Goal: Task Accomplishment & Management: Manage account settings

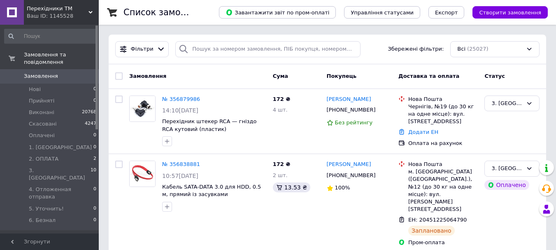
click at [77, 69] on link "Замовлення 0" at bounding box center [50, 76] width 101 height 14
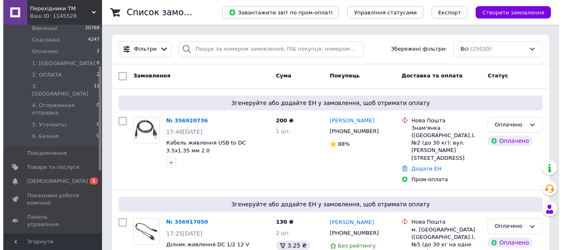
scroll to position [82, 0]
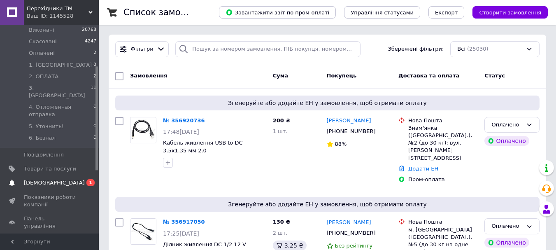
click at [84, 179] on span "0 1" at bounding box center [87, 182] width 23 height 7
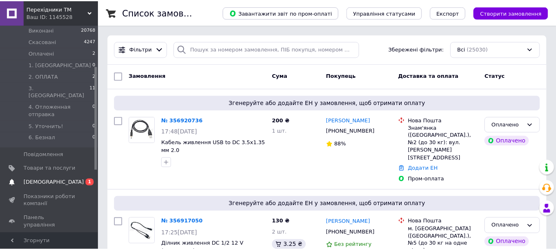
scroll to position [56, 0]
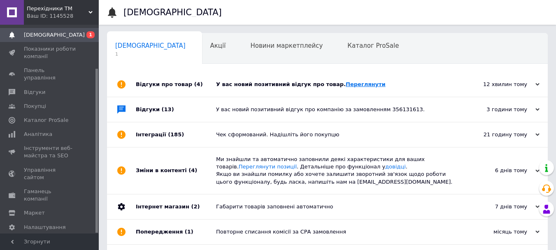
click at [353, 84] on link "Переглянути" at bounding box center [366, 84] width 40 height 6
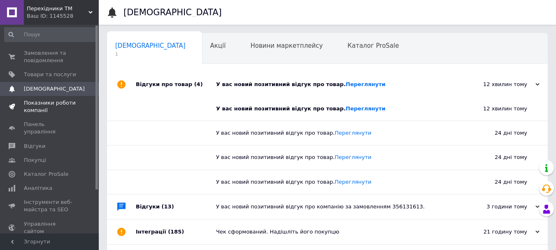
scroll to position [0, 0]
click at [57, 56] on span "Замовлення та повідомлення" at bounding box center [50, 58] width 52 height 15
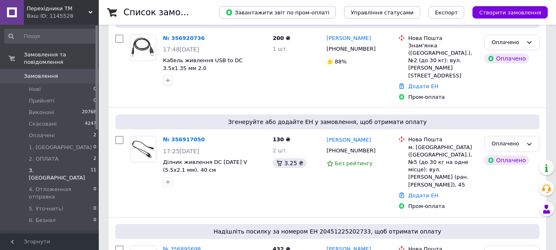
click at [82, 165] on li "3. ОТПРАВКА 11" at bounding box center [50, 174] width 101 height 19
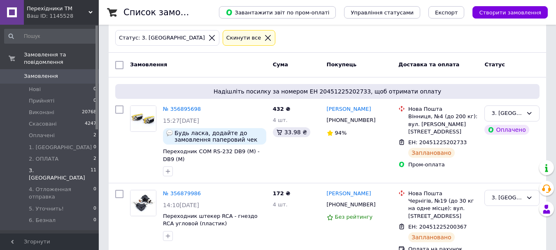
scroll to position [41, 0]
click at [182, 107] on link "№ 356895698" at bounding box center [182, 108] width 38 height 6
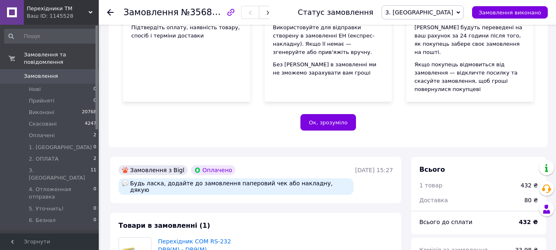
scroll to position [206, 0]
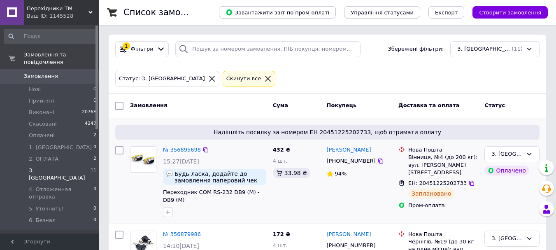
scroll to position [41, 0]
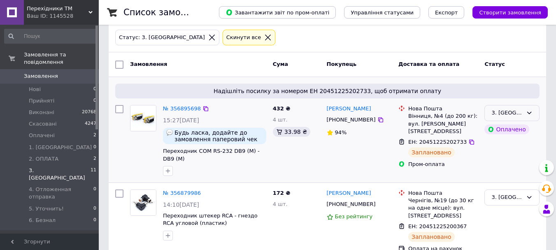
click at [508, 112] on div "3. ОТПРАВКА" at bounding box center [506, 113] width 31 height 9
click at [506, 144] on li "Виконано" at bounding box center [512, 144] width 54 height 15
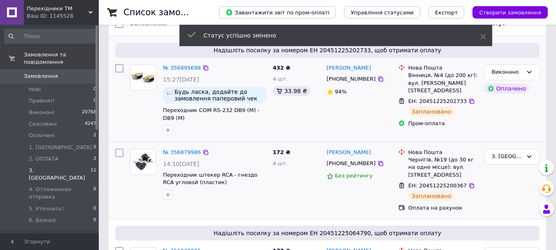
scroll to position [82, 0]
click at [185, 152] on link "№ 356879986" at bounding box center [182, 152] width 38 height 6
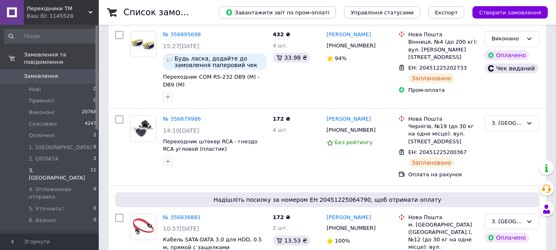
scroll to position [123, 0]
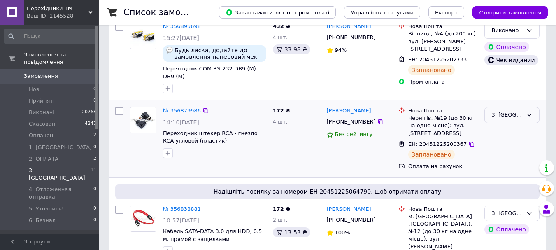
click at [507, 116] on div "3. ОТПРАВКА" at bounding box center [506, 115] width 31 height 9
click at [502, 148] on li "Виконано" at bounding box center [512, 146] width 54 height 15
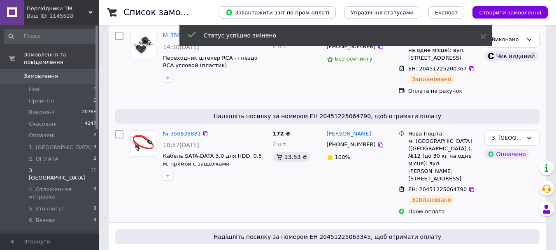
scroll to position [206, 0]
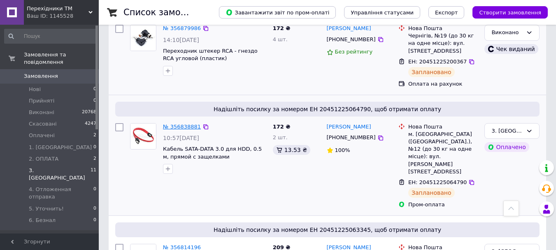
click at [174, 125] on link "№ 356838881" at bounding box center [182, 126] width 38 height 6
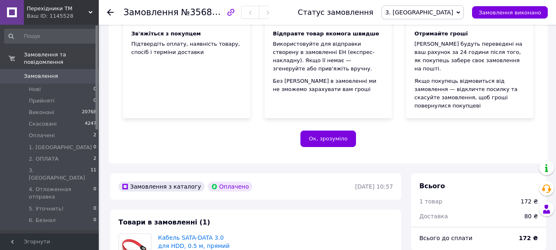
scroll to position [206, 0]
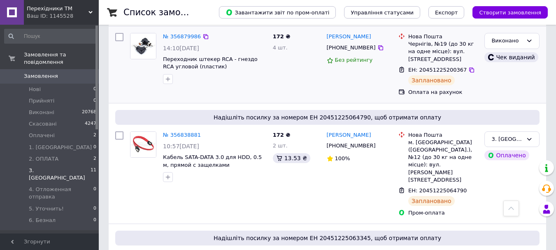
scroll to position [206, 0]
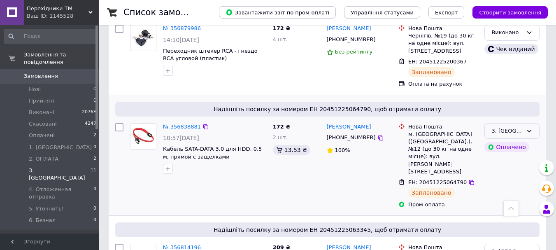
click at [507, 132] on div "3. ОТПРАВКА" at bounding box center [506, 131] width 31 height 9
click at [498, 163] on li "Виконано" at bounding box center [512, 163] width 54 height 15
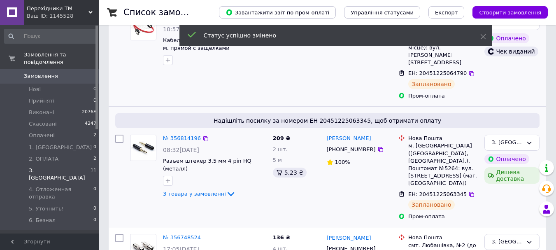
scroll to position [147, 0]
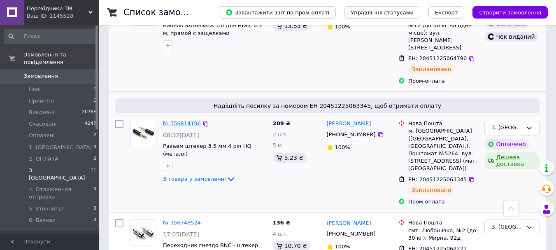
click at [188, 120] on link "№ 356814196" at bounding box center [182, 123] width 38 height 6
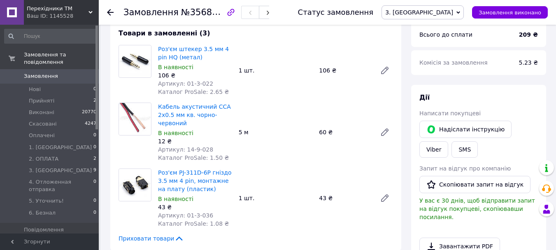
scroll to position [311, 0]
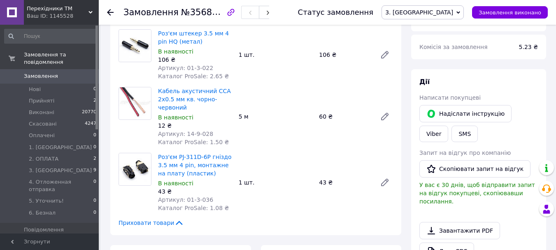
drag, startPoint x: 390, startPoint y: 140, endPoint x: 388, endPoint y: 135, distance: 6.1
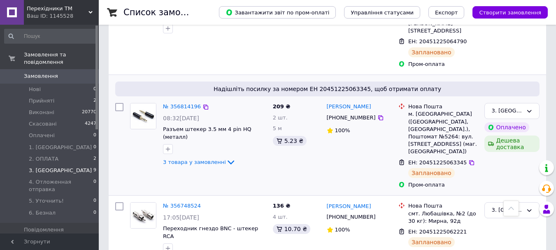
scroll to position [165, 0]
click at [511, 106] on div "3. ОТПРАВКА" at bounding box center [506, 110] width 31 height 9
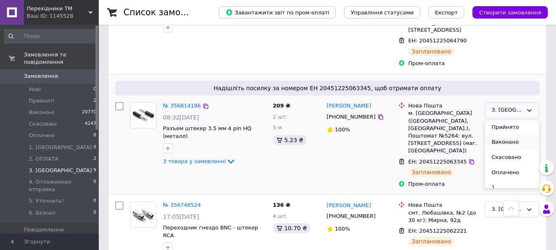
click at [510, 135] on li "Виконано" at bounding box center [512, 142] width 54 height 15
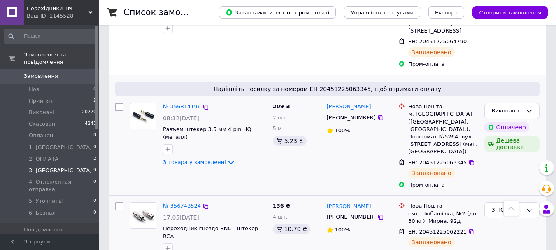
scroll to position [184, 0]
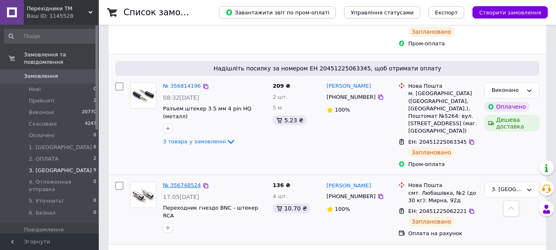
click at [183, 182] on link "№ 356748524" at bounding box center [182, 185] width 38 height 6
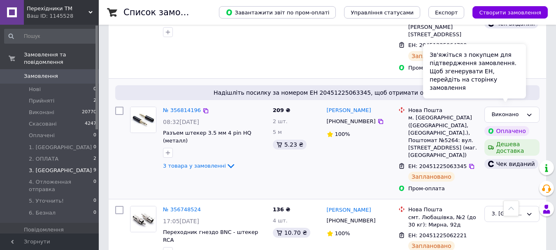
scroll to position [206, 0]
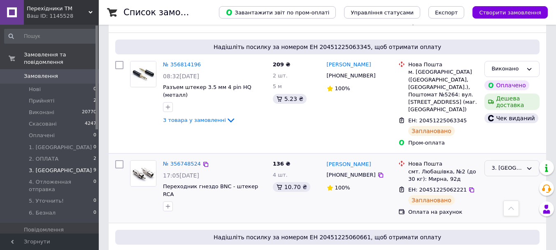
click at [507, 164] on div "3. ОТПРАВКА" at bounding box center [506, 168] width 31 height 9
click at [501, 193] on li "Виконано" at bounding box center [512, 200] width 54 height 15
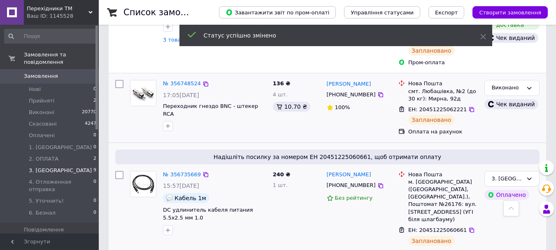
scroll to position [288, 0]
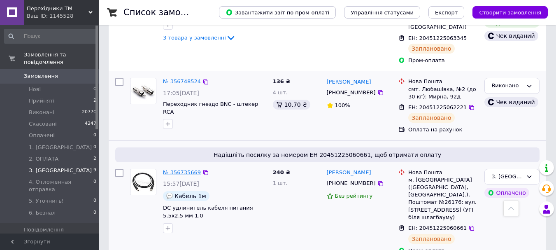
click at [187, 169] on link "№ 356735669" at bounding box center [182, 172] width 38 height 6
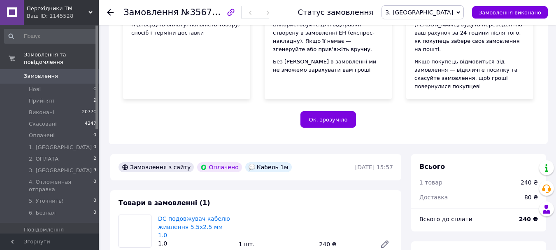
scroll to position [288, 0]
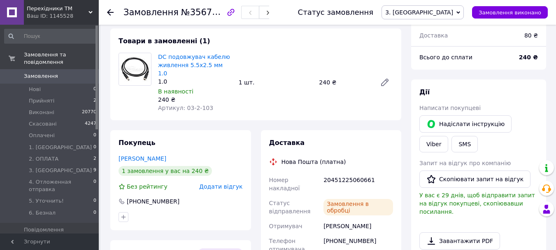
drag, startPoint x: 406, startPoint y: 155, endPoint x: 411, endPoint y: 151, distance: 6.6
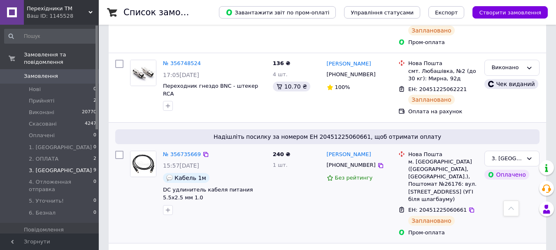
scroll to position [309, 0]
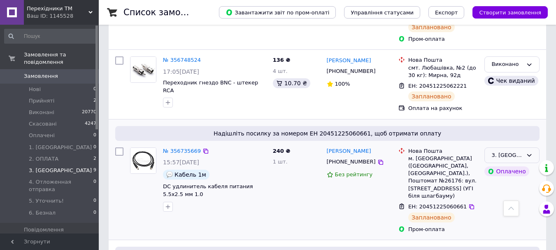
click at [505, 151] on div "3. ОТПРАВКА" at bounding box center [506, 155] width 31 height 9
click at [504, 180] on li "Виконано" at bounding box center [512, 187] width 54 height 15
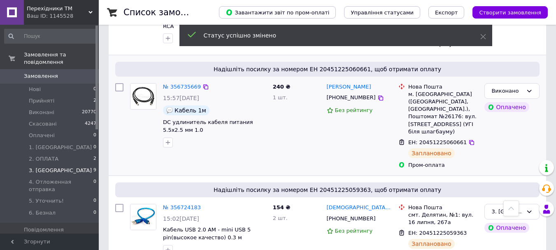
scroll to position [392, 0]
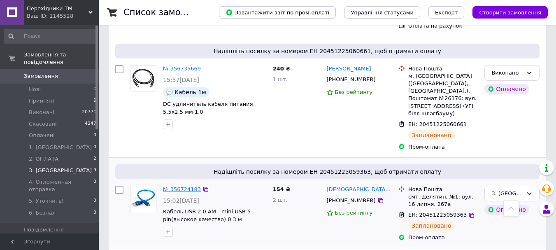
click at [188, 186] on link "№ 356724183" at bounding box center [182, 189] width 38 height 6
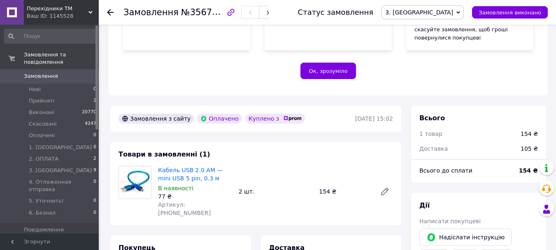
scroll to position [174, 0]
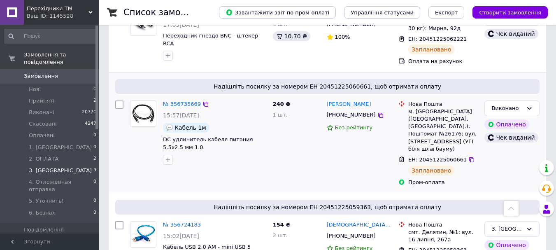
scroll to position [370, 0]
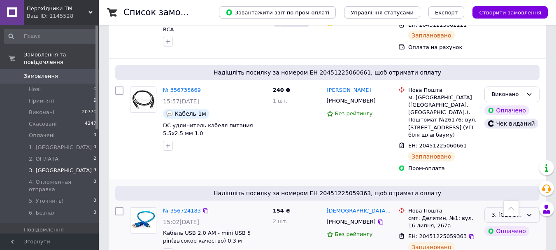
click at [507, 211] on div "3. ОТПРАВКА" at bounding box center [506, 215] width 31 height 9
click at [494, 239] on li "Виконано" at bounding box center [512, 246] width 54 height 15
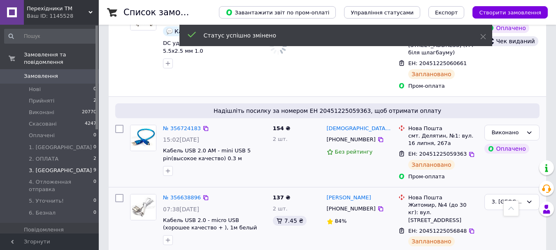
scroll to position [74, 0]
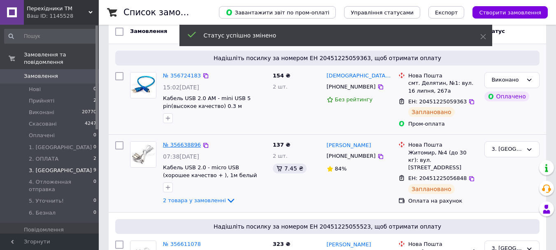
click at [181, 144] on link "№ 356638896" at bounding box center [182, 145] width 38 height 6
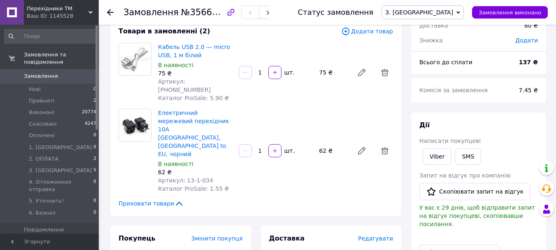
scroll to position [33, 0]
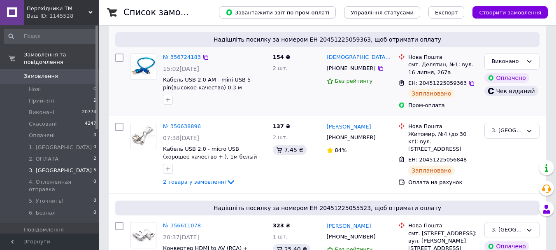
scroll to position [123, 0]
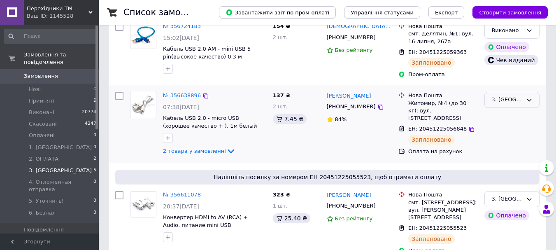
click at [502, 99] on div "3. ОТПРАВКА" at bounding box center [506, 99] width 31 height 9
click at [501, 132] on li "Виконано" at bounding box center [512, 132] width 54 height 15
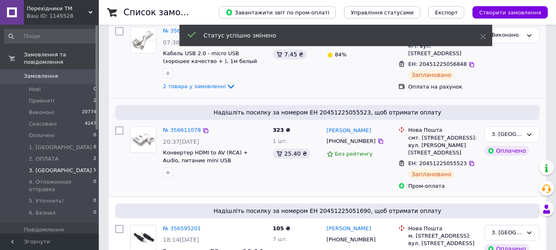
scroll to position [206, 0]
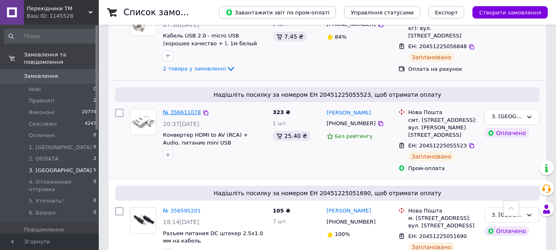
click at [192, 112] on link "№ 356611078" at bounding box center [182, 112] width 38 height 6
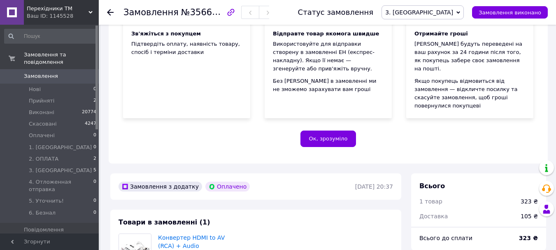
scroll to position [206, 0]
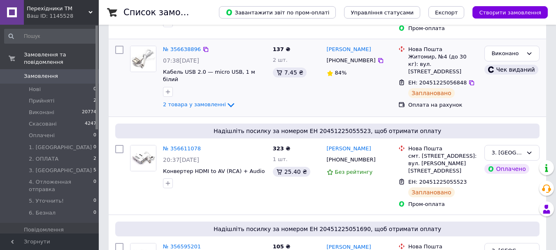
scroll to position [165, 0]
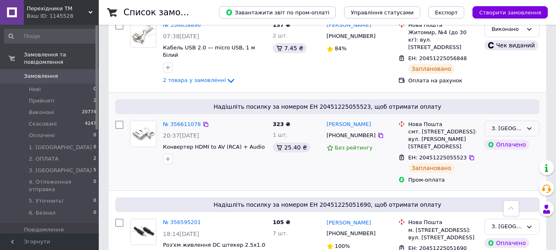
click at [497, 124] on div "3. ОТПРАВКА" at bounding box center [506, 128] width 31 height 9
click at [502, 153] on li "Виконано" at bounding box center [512, 160] width 54 height 15
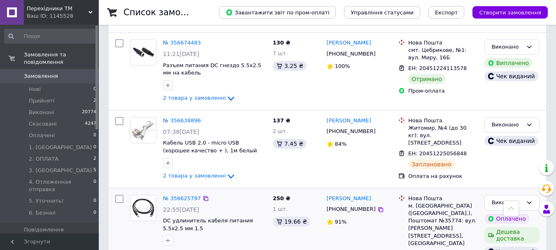
scroll to position [1053, 0]
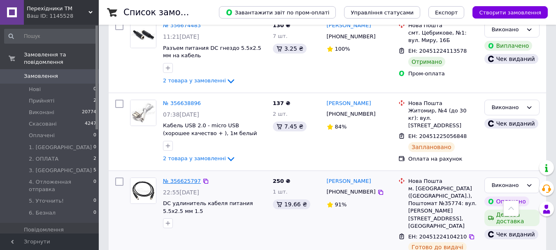
click at [185, 178] on link "№ 356625797" at bounding box center [182, 181] width 38 height 6
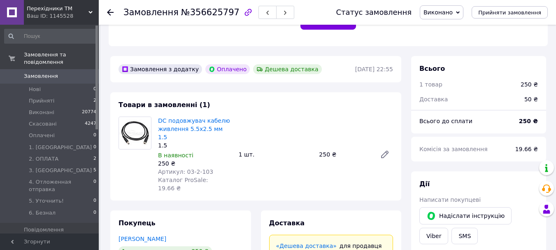
scroll to position [132, 0]
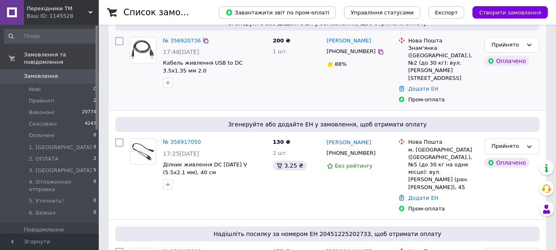
scroll to position [82, 0]
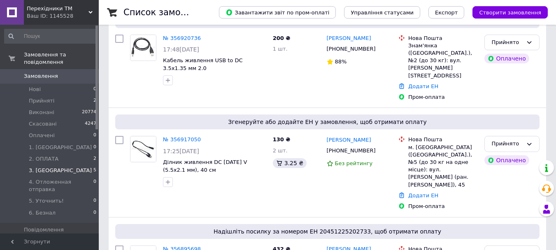
click at [65, 165] on li "3. ОТПРАВКА 5" at bounding box center [50, 171] width 101 height 12
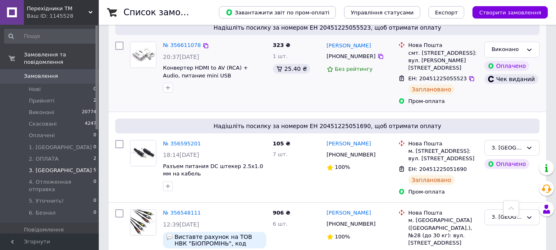
scroll to position [278, 0]
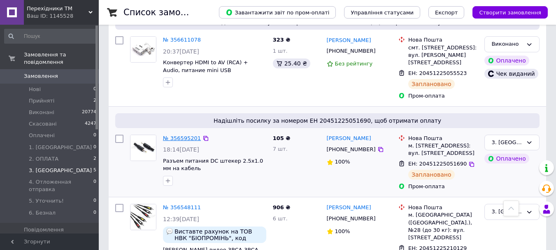
click at [188, 135] on link "№ 356595201" at bounding box center [182, 138] width 38 height 6
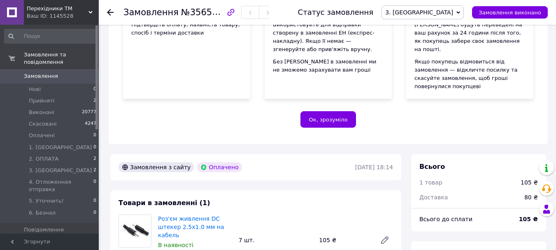
scroll to position [278, 0]
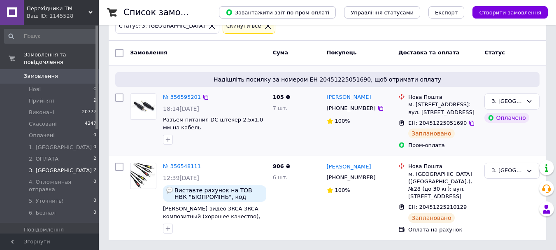
scroll to position [60, 0]
click at [518, 97] on div "3. ОТПРАВКА" at bounding box center [506, 101] width 31 height 9
click at [508, 126] on li "Виконано" at bounding box center [512, 133] width 54 height 15
click at [183, 167] on link "№ 356548111" at bounding box center [182, 166] width 38 height 6
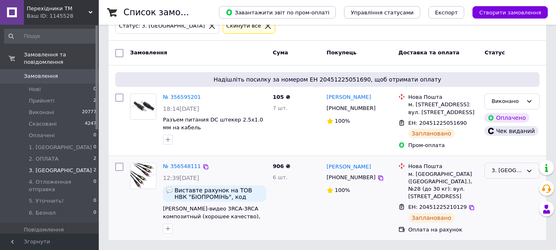
click at [508, 171] on div "3. ОТПРАВКА" at bounding box center [506, 170] width 31 height 9
click at [497, 201] on li "Виконано" at bounding box center [512, 202] width 54 height 15
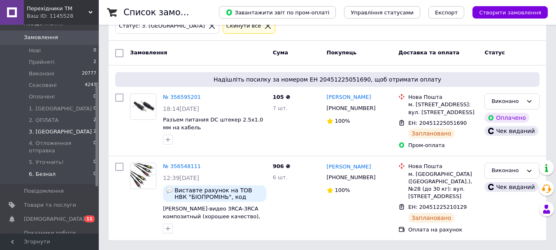
scroll to position [123, 0]
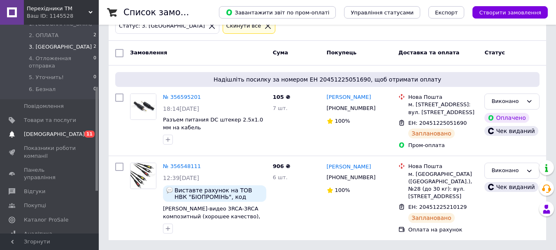
click at [85, 130] on span "0 11" at bounding box center [87, 133] width 23 height 7
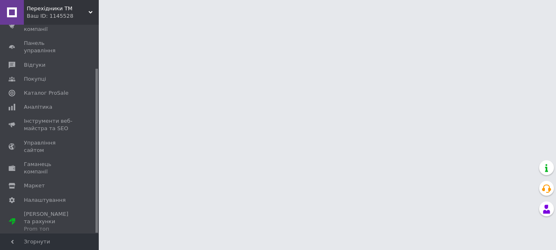
scroll to position [56, 0]
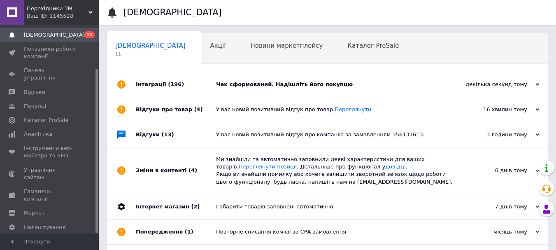
click at [275, 84] on div "Чек сформований. Надішліть його покупцю" at bounding box center [336, 84] width 241 height 7
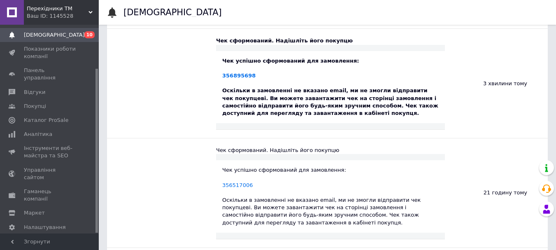
scroll to position [1193, 0]
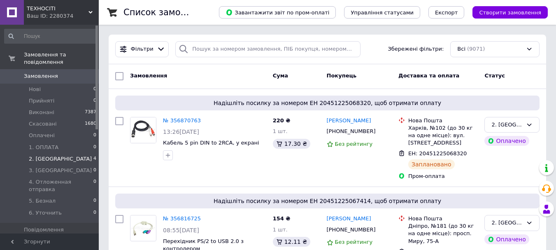
click at [71, 153] on li "2. ОТПРАВКА 4" at bounding box center [50, 159] width 101 height 12
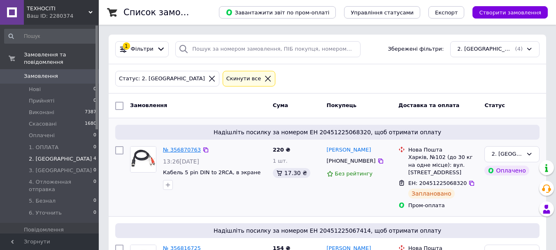
click at [187, 148] on link "№ 356870763" at bounding box center [182, 149] width 38 height 6
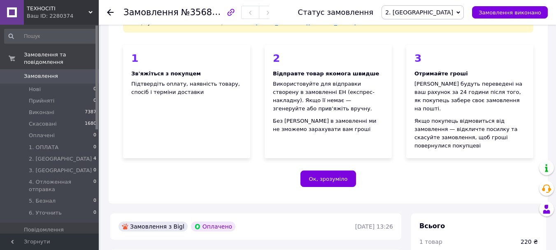
scroll to position [165, 0]
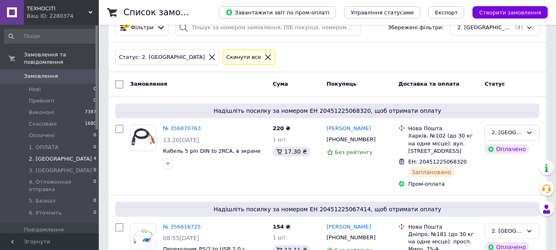
scroll to position [41, 0]
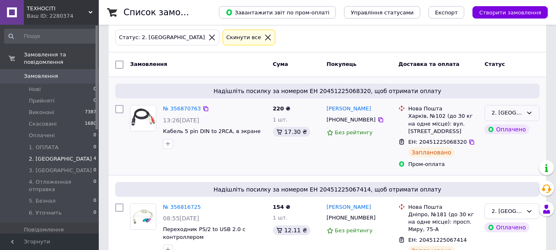
click at [502, 111] on div "2. [GEOGRAPHIC_DATA]" at bounding box center [506, 113] width 31 height 9
click at [504, 145] on li "Виконано" at bounding box center [512, 144] width 54 height 15
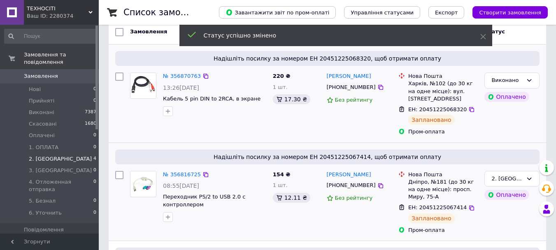
scroll to position [123, 0]
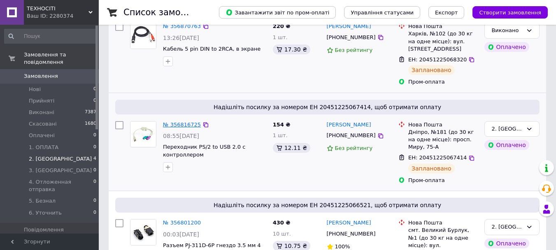
click at [180, 123] on link "№ 356816725" at bounding box center [182, 124] width 38 height 6
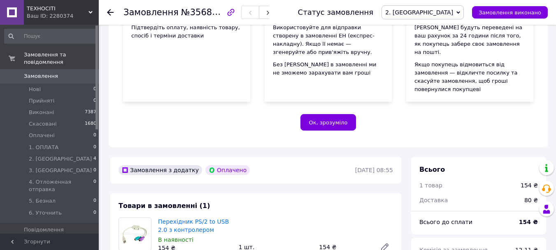
scroll to position [206, 0]
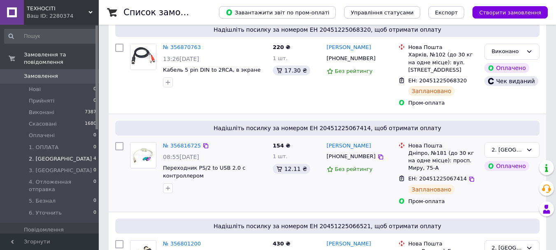
scroll to position [144, 0]
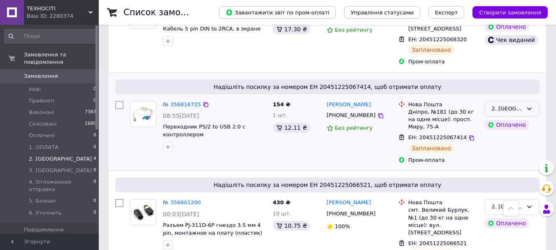
click at [506, 109] on div "2. [GEOGRAPHIC_DATA]" at bounding box center [506, 108] width 31 height 9
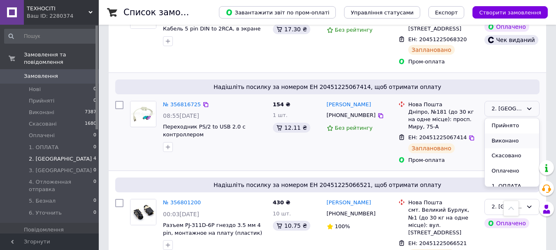
click at [505, 142] on li "Виконано" at bounding box center [512, 140] width 54 height 15
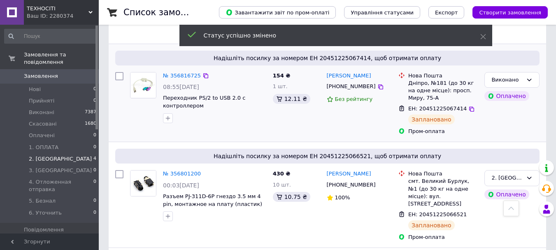
scroll to position [226, 0]
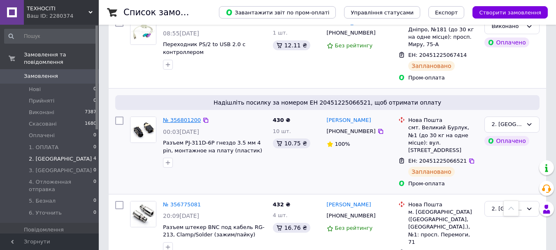
click at [184, 119] on link "№ 356801200" at bounding box center [182, 120] width 38 height 6
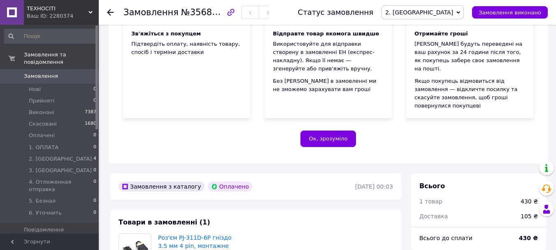
scroll to position [226, 0]
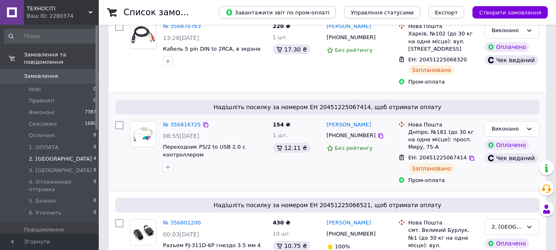
scroll to position [206, 0]
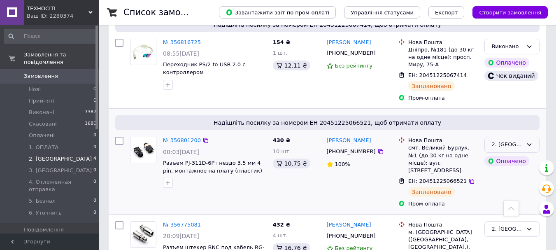
click at [501, 146] on div "2. [GEOGRAPHIC_DATA]" at bounding box center [506, 144] width 31 height 9
click at [499, 176] on li "Виконано" at bounding box center [512, 176] width 54 height 15
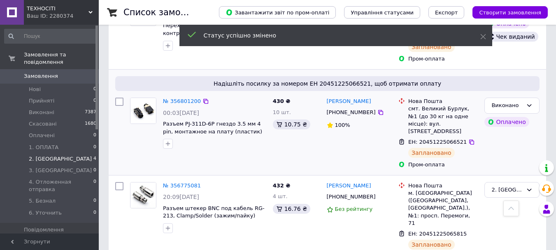
scroll to position [249, 0]
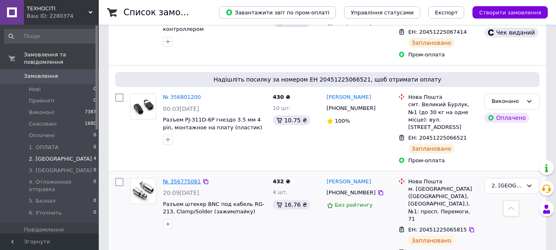
click at [182, 178] on link "№ 356775081" at bounding box center [182, 181] width 38 height 6
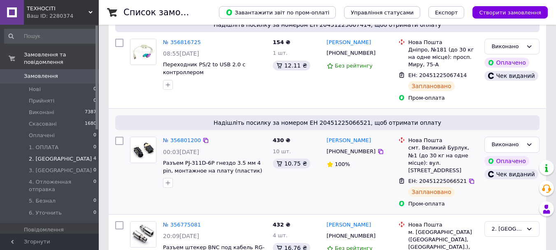
scroll to position [249, 0]
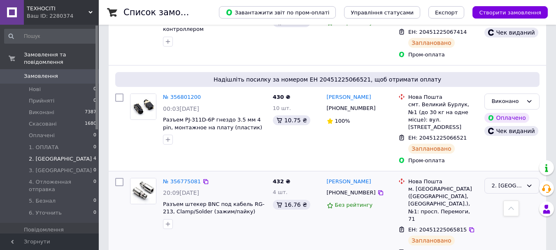
click at [502, 181] on div "2. [GEOGRAPHIC_DATA]" at bounding box center [506, 185] width 31 height 9
click at [491, 210] on li "Виконано" at bounding box center [512, 217] width 54 height 15
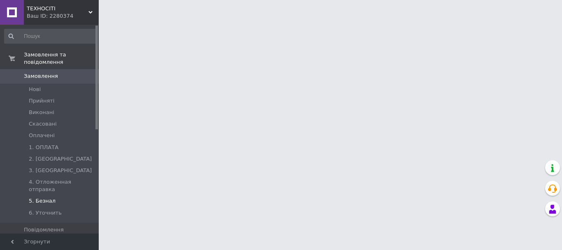
scroll to position [82, 0]
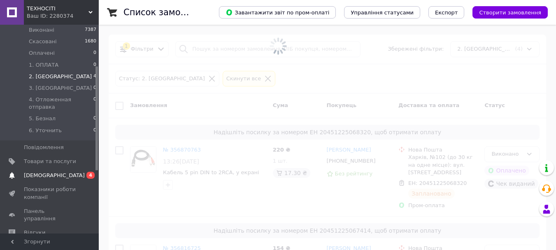
click at [65, 172] on span "[DEMOGRAPHIC_DATA]" at bounding box center [50, 175] width 52 height 7
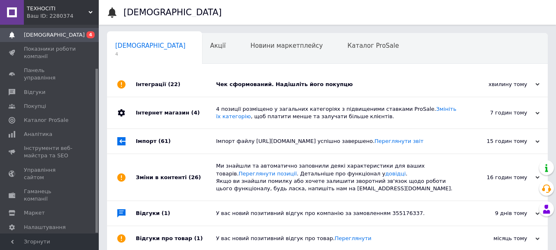
click at [241, 84] on div "Чек сформований. Надішліть його покупцю" at bounding box center [336, 84] width 241 height 7
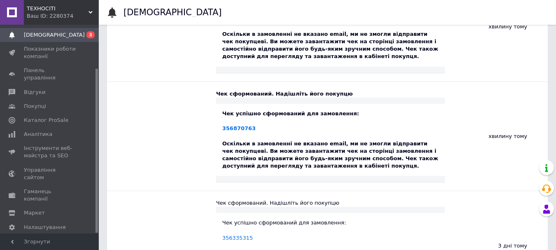
scroll to position [329, 0]
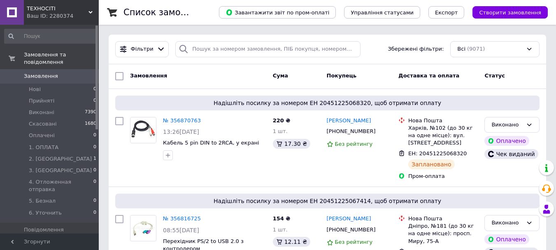
click at [89, 8] on div "ТЕХНОСІТІ Ваш ID: 2280374" at bounding box center [61, 12] width 75 height 25
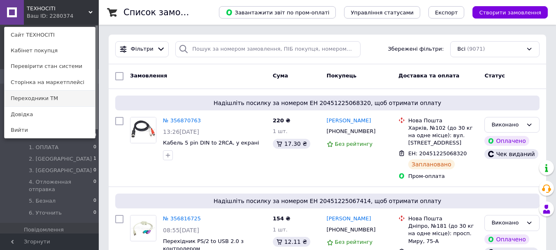
click at [39, 97] on link "Переходники ТМ" at bounding box center [50, 99] width 91 height 16
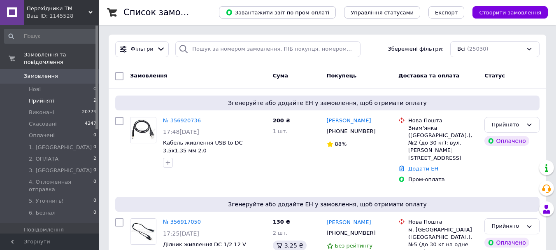
click at [85, 95] on li "Прийняті 2" at bounding box center [50, 101] width 101 height 12
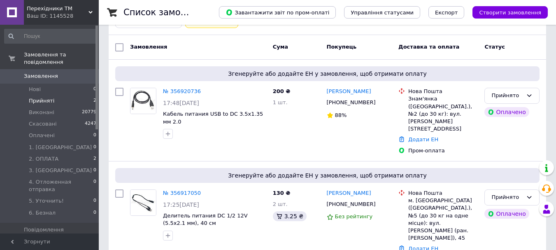
click at [92, 13] on icon at bounding box center [90, 12] width 4 height 4
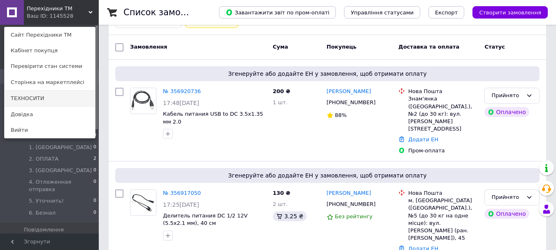
click at [60, 100] on link "ТЕХНОСИТИ" at bounding box center [50, 99] width 91 height 16
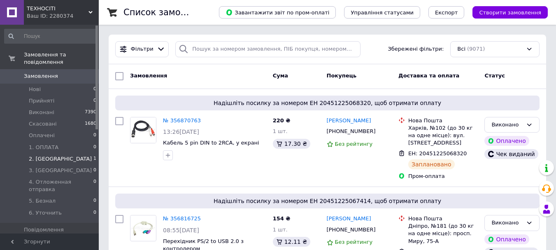
click at [81, 153] on li "2. ОТПРАВКА 1" at bounding box center [50, 159] width 101 height 12
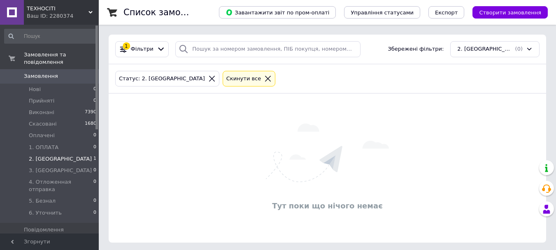
click at [66, 72] on span "Замовлення" at bounding box center [50, 75] width 52 height 7
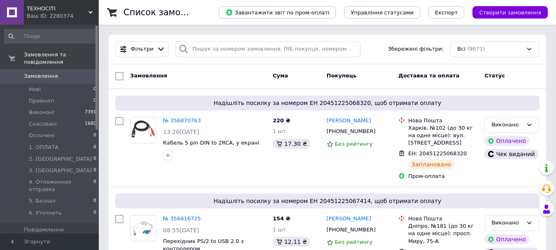
click at [88, 12] on span "ТЕХНОСІТІ" at bounding box center [58, 8] width 62 height 7
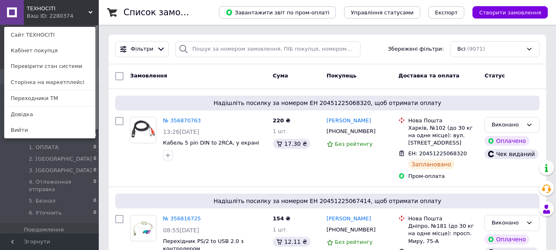
click at [39, 100] on link "Переходники ТМ" at bounding box center [50, 99] width 91 height 16
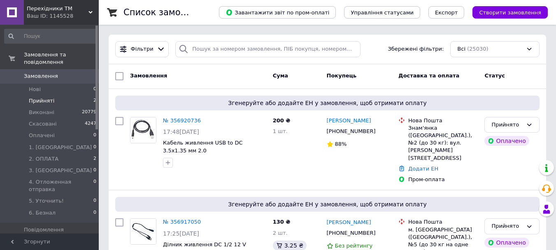
click at [80, 95] on li "Прийняті 2" at bounding box center [50, 101] width 101 height 12
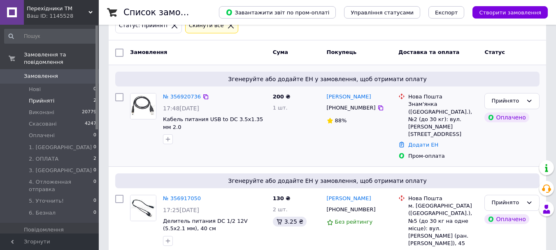
scroll to position [58, 0]
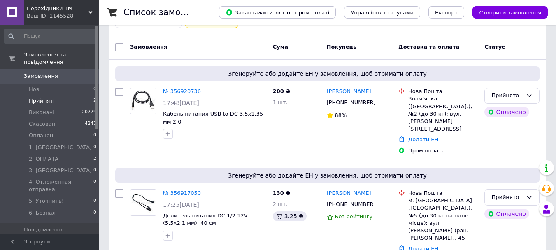
click at [77, 72] on span "0" at bounding box center [87, 75] width 23 height 7
